Goal: Task Accomplishment & Management: Complete application form

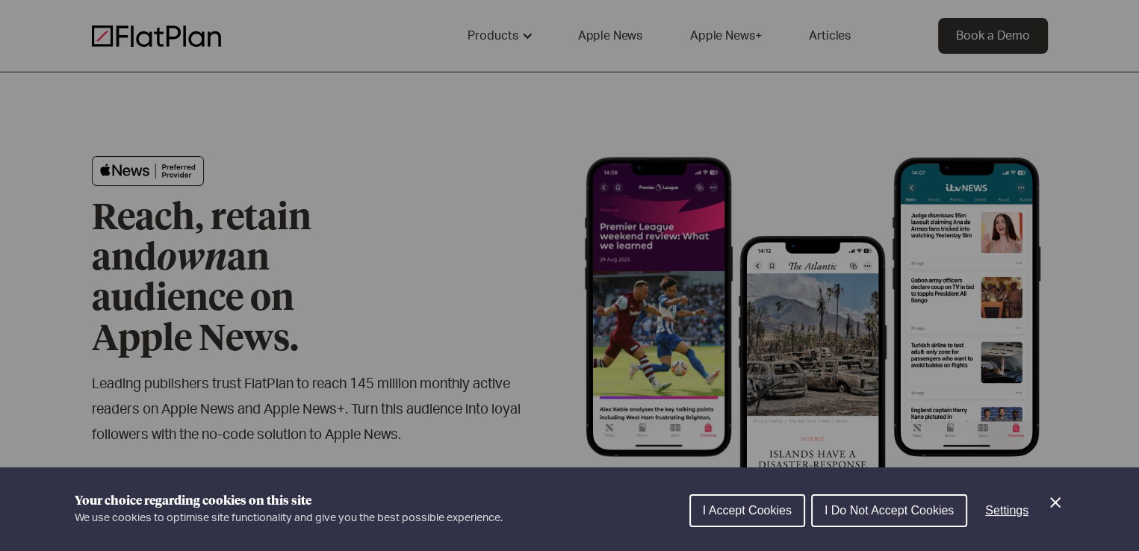
click at [762, 496] on button "I Accept Cookies" at bounding box center [747, 510] width 116 height 33
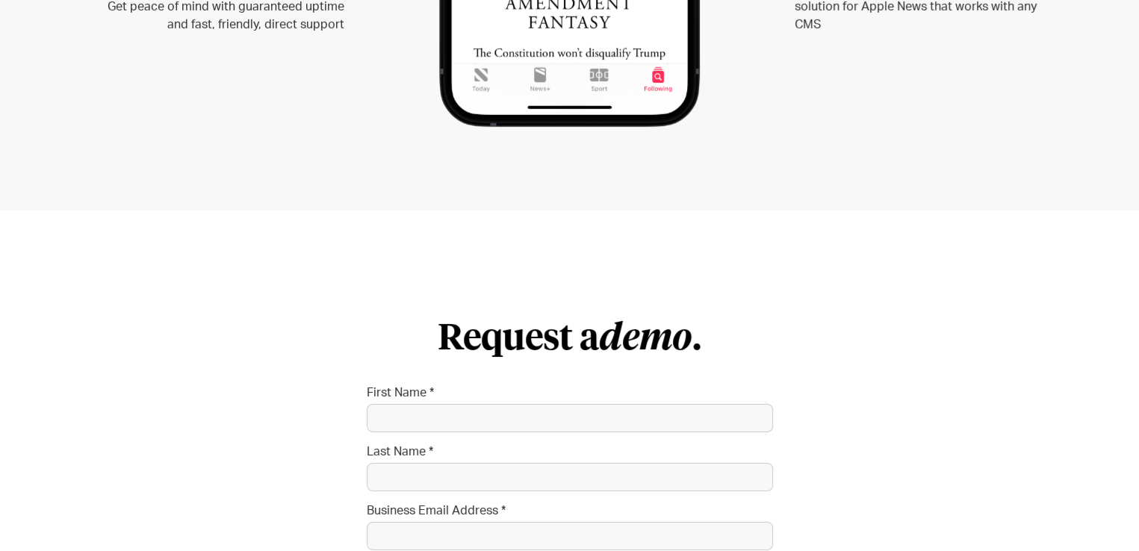
scroll to position [4790, 0]
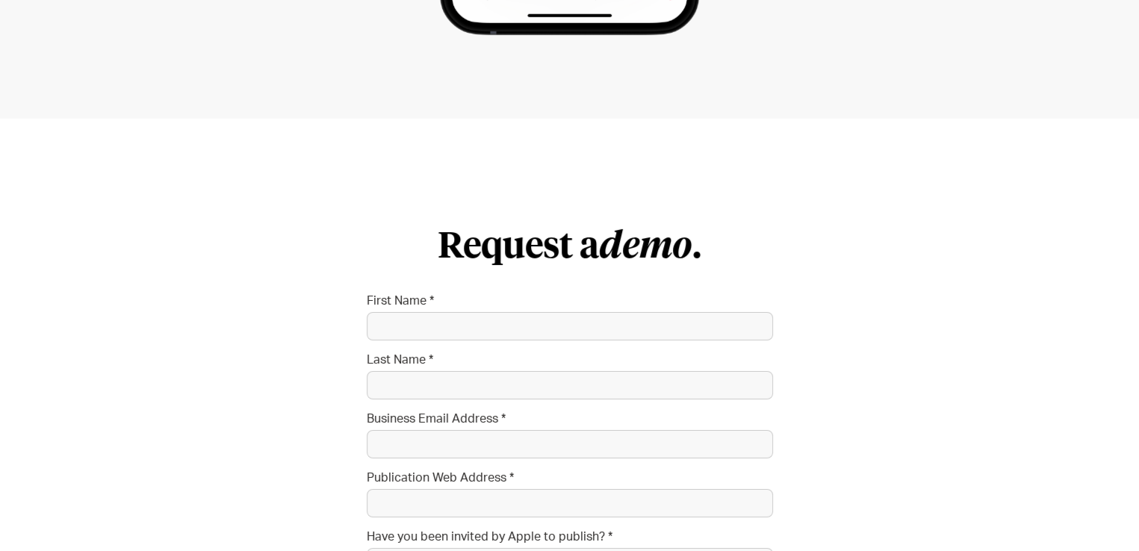
click at [1120, 400] on div "Request a demo . First Name * Last Name * Business Email Address * Publication …" at bounding box center [569, 466] width 1139 height 694
click at [482, 226] on form "Request a demo . First Name * Last Name * Business Email Address * Publication …" at bounding box center [570, 459] width 406 height 467
drag, startPoint x: 475, startPoint y: 237, endPoint x: 462, endPoint y: 258, distance: 23.8
click at [462, 258] on form "Request a demo . First Name * Last Name * Business Email Address * Publication …" at bounding box center [570, 459] width 406 height 467
click at [462, 312] on input "First Name *" at bounding box center [570, 326] width 406 height 28
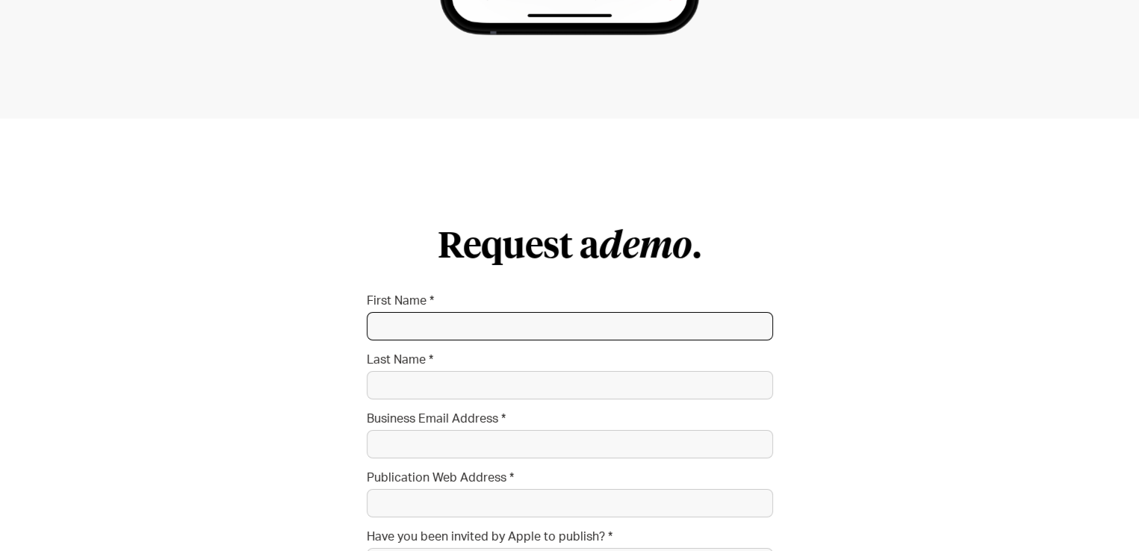
type input "[PERSON_NAME]"
type input "[EMAIL_ADDRESS][DOMAIN_NAME]"
type input "1305 north"
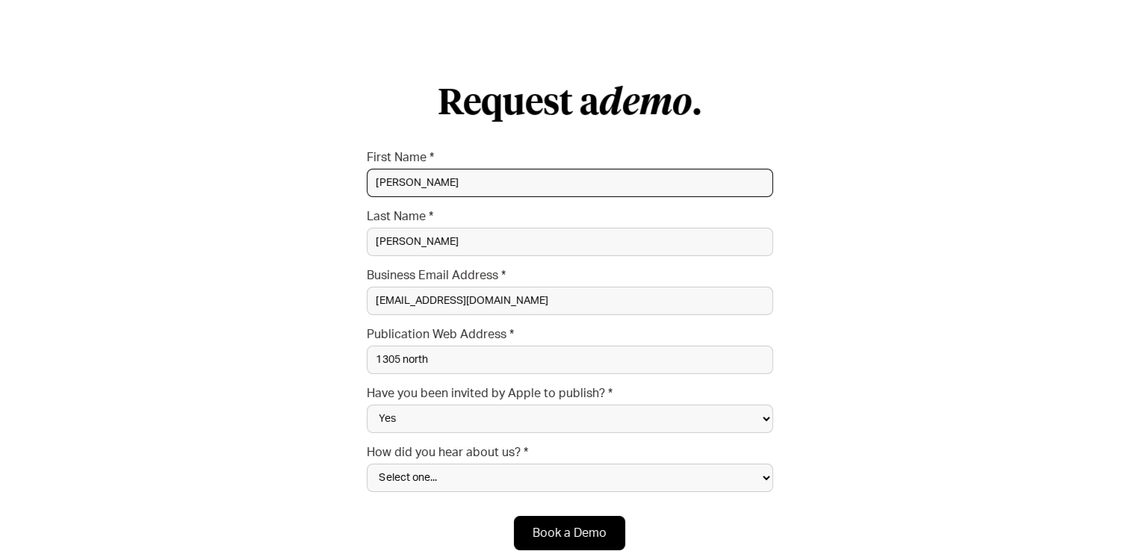
scroll to position [5032, 0]
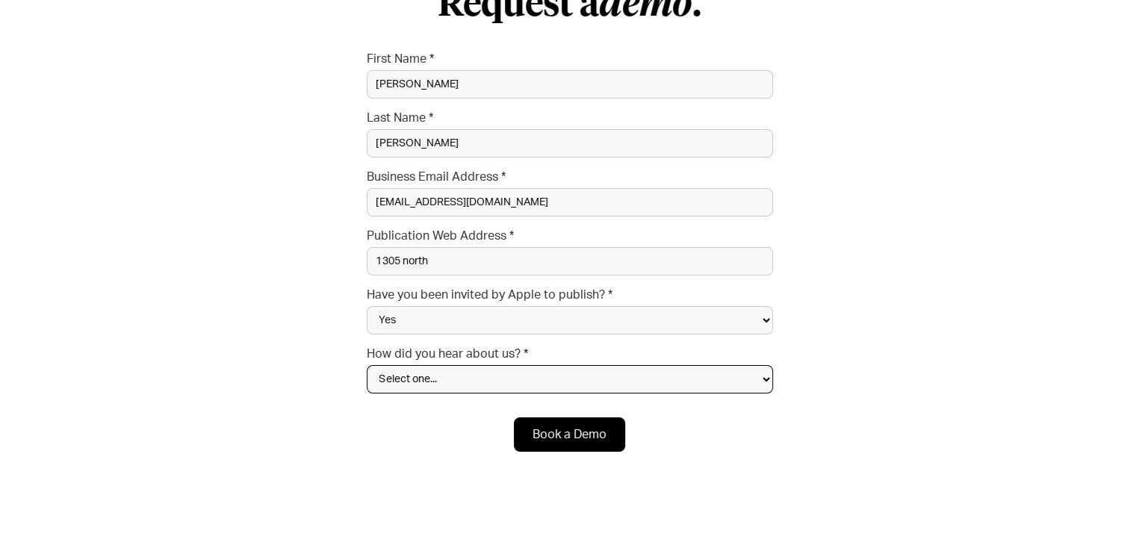
click at [670, 365] on select "Select one... Search engine (Google, DuckDuckGo etc) Apple website Google Ad Li…" at bounding box center [570, 379] width 406 height 28
select select "Social media"
click at [367, 365] on select "Select one... Search engine (Google, DuckDuckGo etc) Apple website Google Ad Li…" at bounding box center [570, 379] width 406 height 28
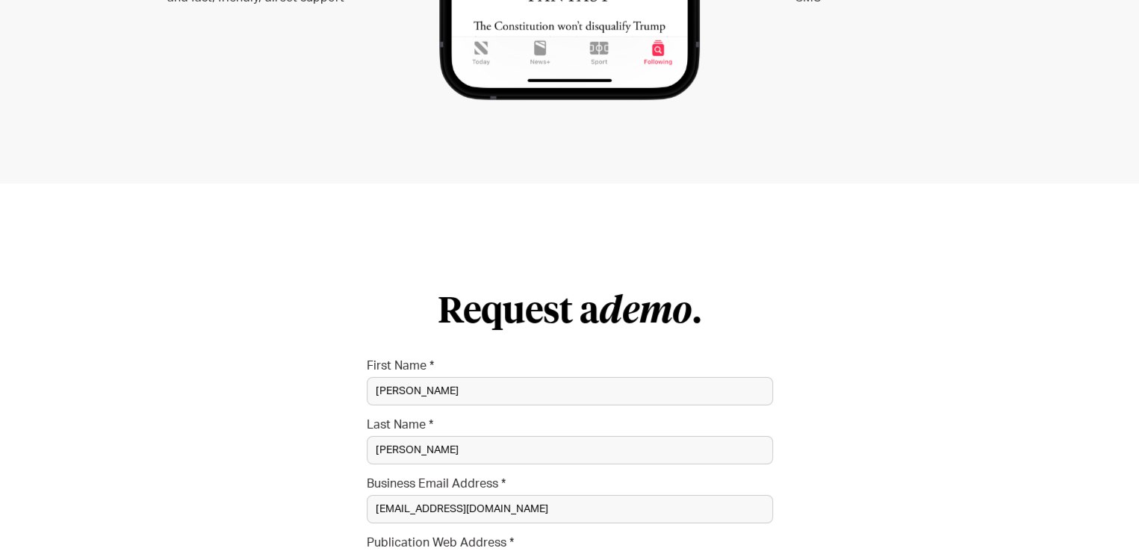
scroll to position [6135, 0]
